Goal: Transaction & Acquisition: Purchase product/service

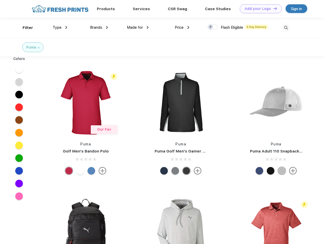
scroll to position [0, 0]
click at [259, 9] on link "Add your Logo Design Tool" at bounding box center [261, 8] width 42 height 9
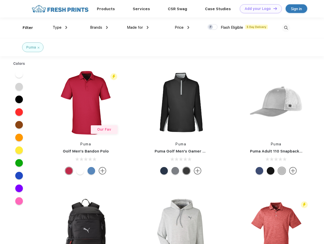
click at [0, 0] on div "Design Tool" at bounding box center [0, 0] width 0 height 0
click at [273, 8] on link "Add your Logo Design Tool" at bounding box center [261, 8] width 42 height 9
click at [24, 28] on div "Filter" at bounding box center [28, 28] width 10 height 6
click at [60, 27] on span "Type" at bounding box center [57, 27] width 9 height 5
click at [99, 27] on span "Brands" at bounding box center [96, 27] width 12 height 5
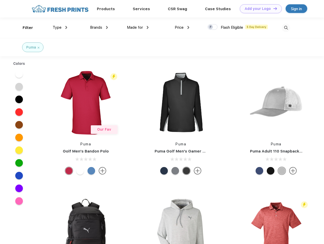
click at [138, 27] on span "Made for" at bounding box center [135, 27] width 16 height 5
click at [182, 27] on span "Price" at bounding box center [179, 27] width 9 height 5
click at [212, 27] on div at bounding box center [212, 27] width 10 height 6
click at [211, 27] on input "checkbox" at bounding box center [208, 25] width 3 height 3
click at [286, 28] on img at bounding box center [286, 28] width 8 height 8
